Goal: Transaction & Acquisition: Subscribe to service/newsletter

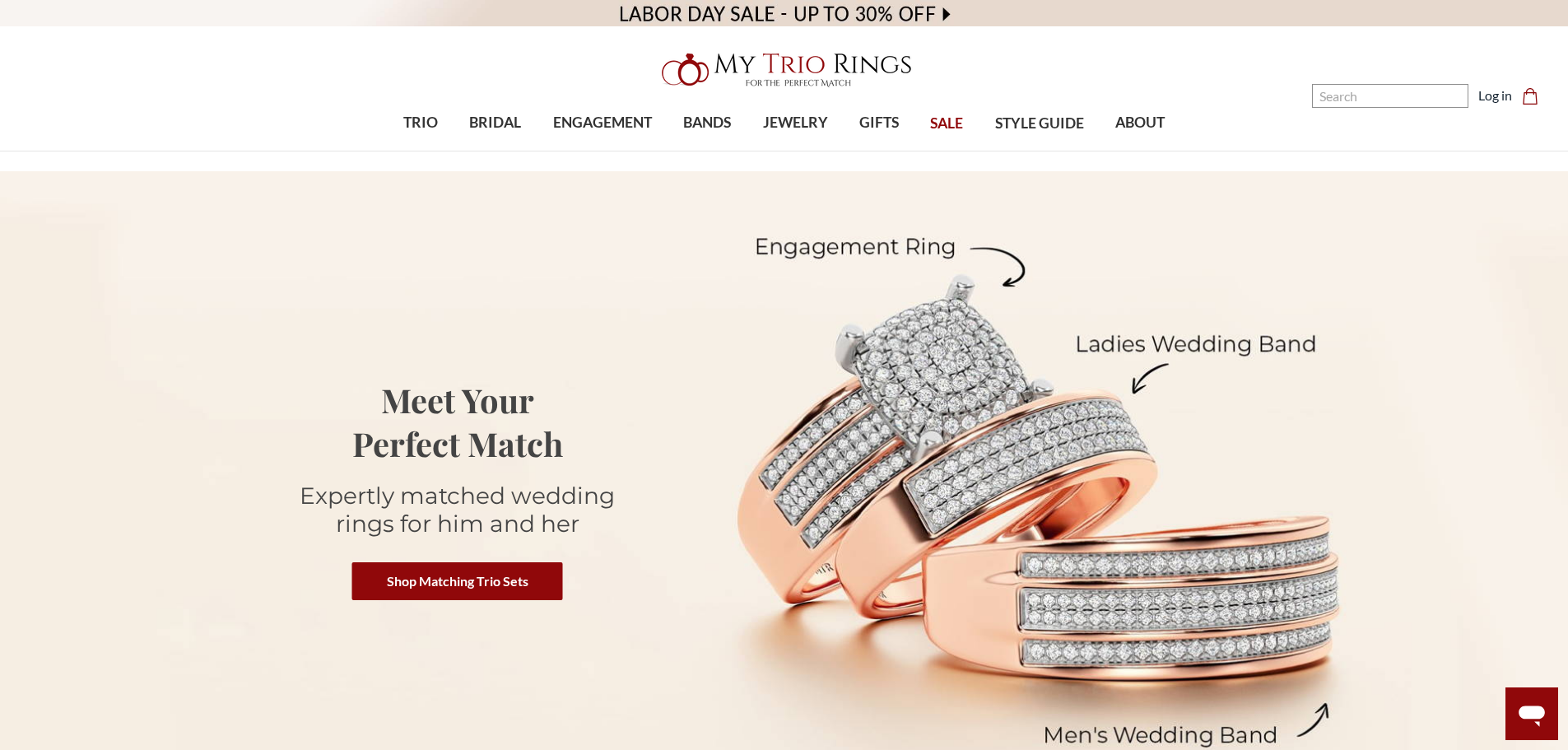
click at [310, 132] on div "TRIO show submenu for TRIO Browse by Gemstone Natural Diamonds Lab Diamonds Col…" at bounding box center [784, 124] width 1568 height 55
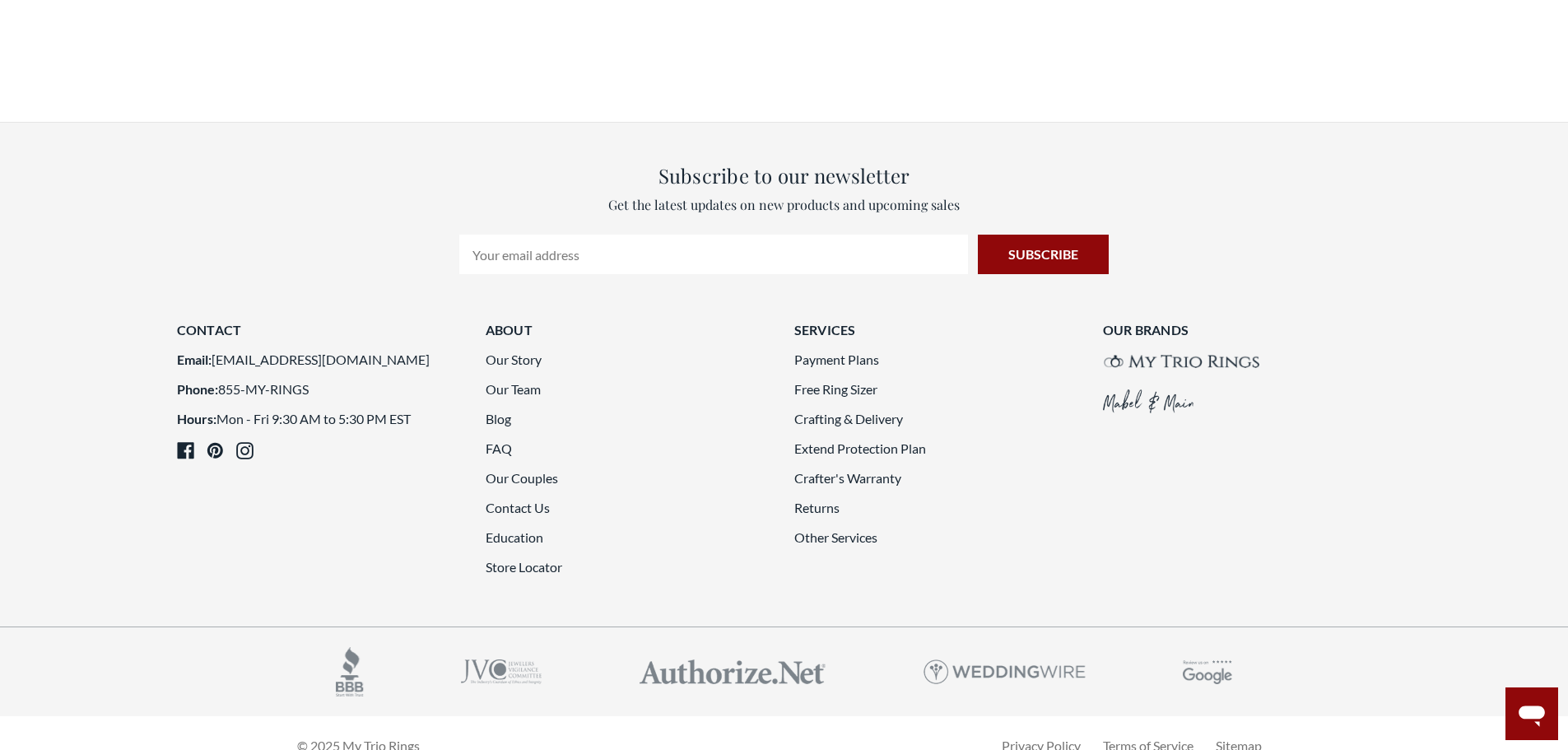
click at [490, 235] on input "Email Address" at bounding box center [713, 254] width 508 height 39
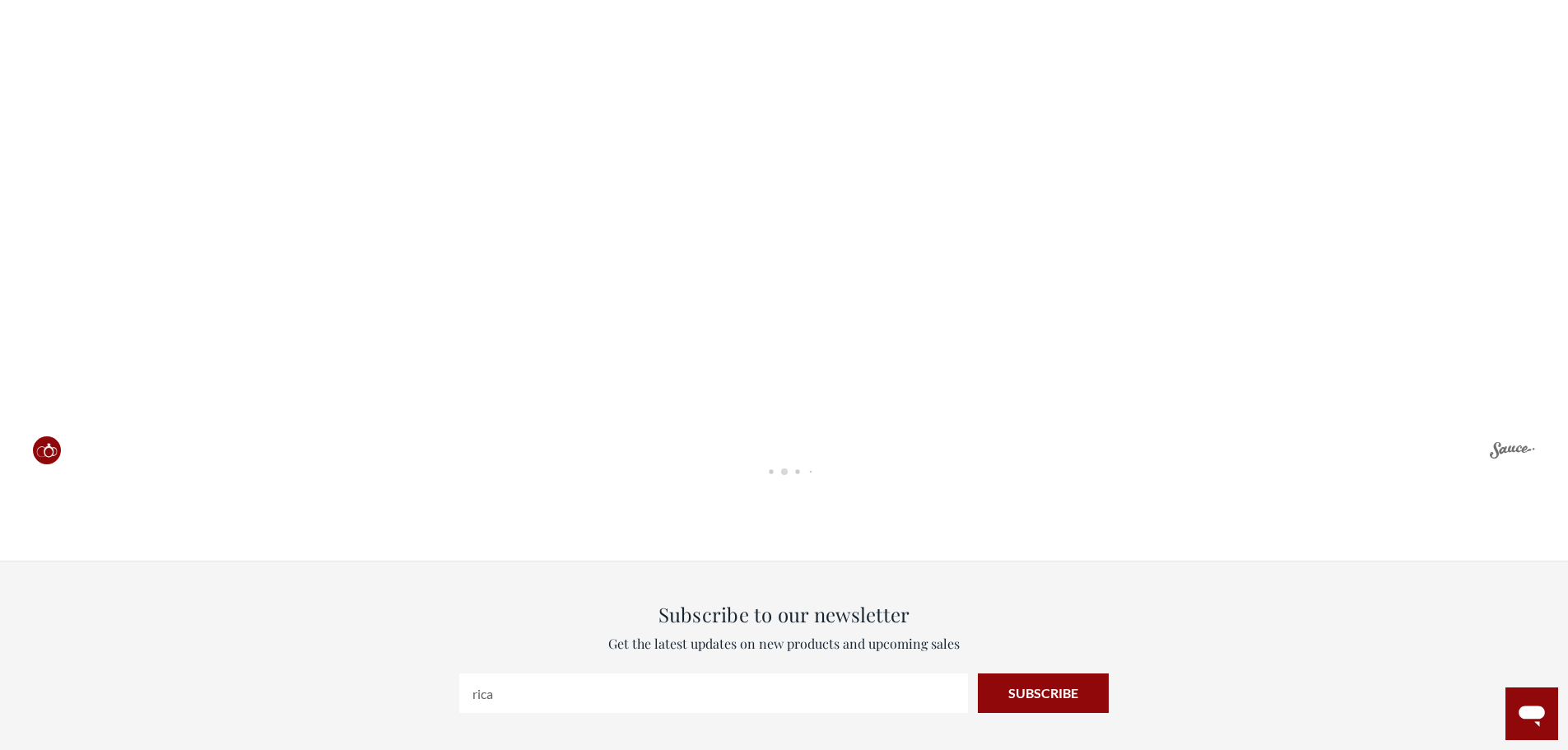
scroll to position [510, 1556]
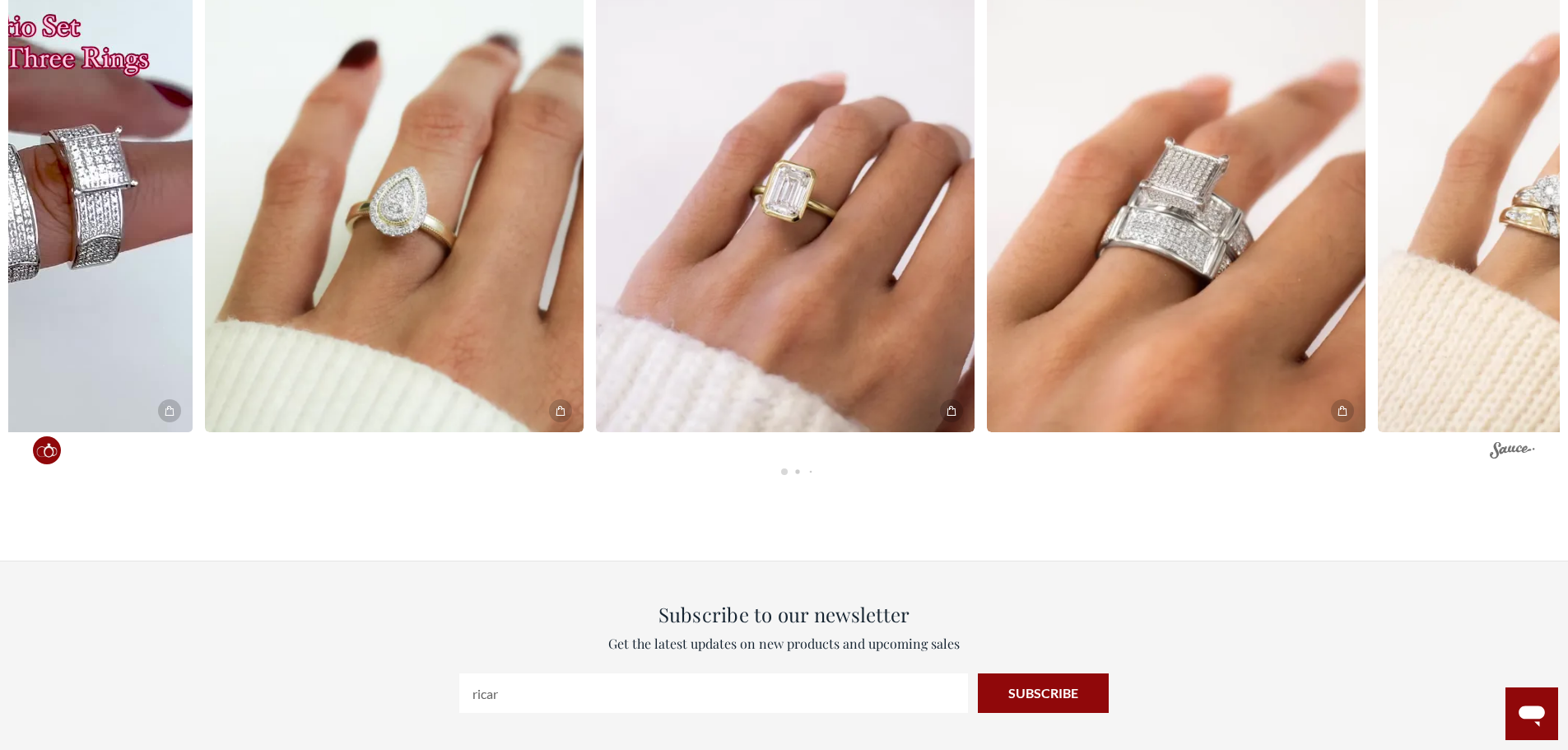
type input "[PERSON_NAME][EMAIL_ADDRESS][PERSON_NAME][DOMAIN_NAME]"
click at [1020, 673] on input "Subscribe" at bounding box center [1043, 692] width 131 height 39
